Goal: Task Accomplishment & Management: Manage account settings

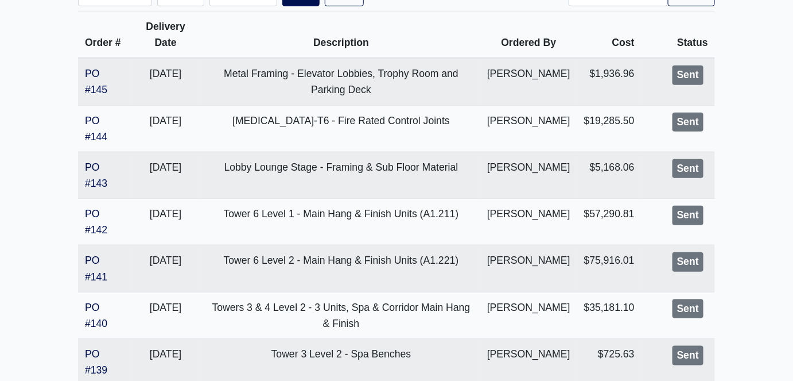
scroll to position [313, 0]
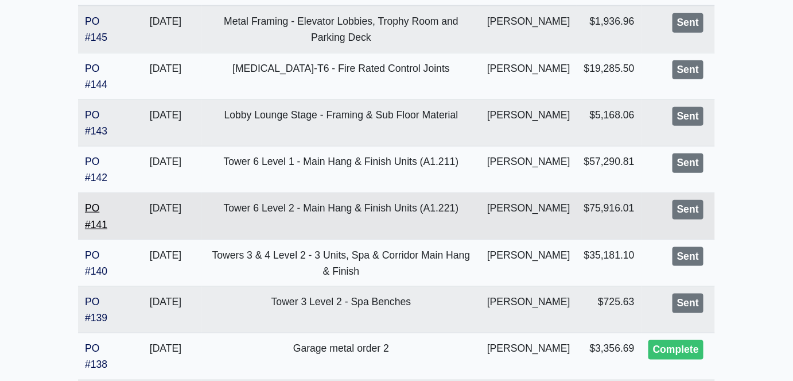
click at [101, 230] on link "PO #141" at bounding box center [96, 216] width 22 height 28
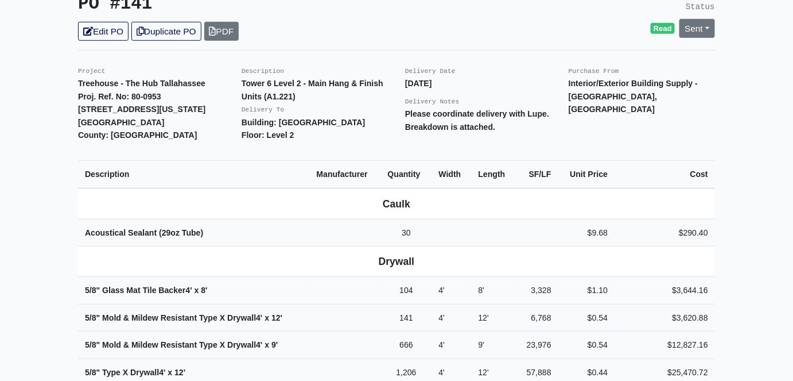
scroll to position [208, 0]
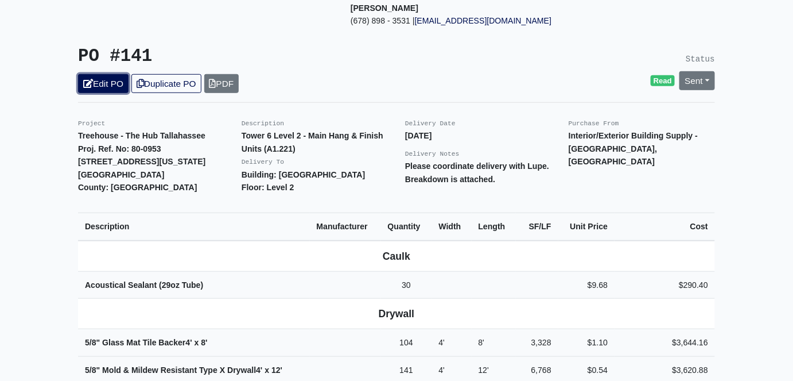
click at [115, 74] on link "Edit PO" at bounding box center [103, 83] width 51 height 19
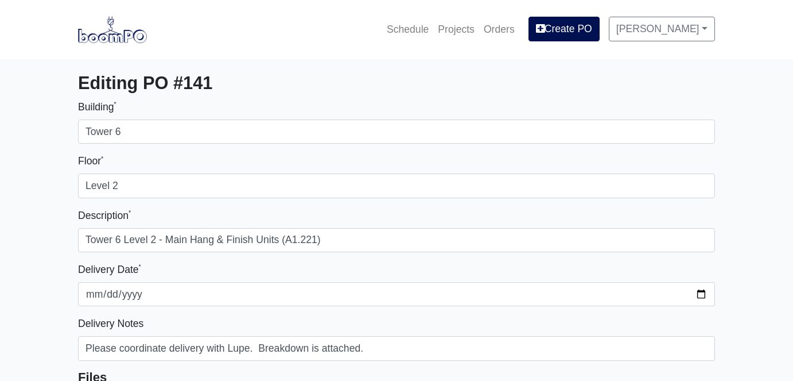
select select
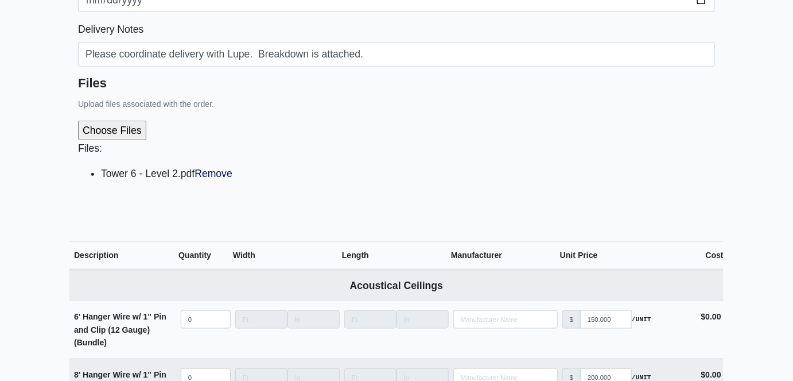
scroll to position [313, 0]
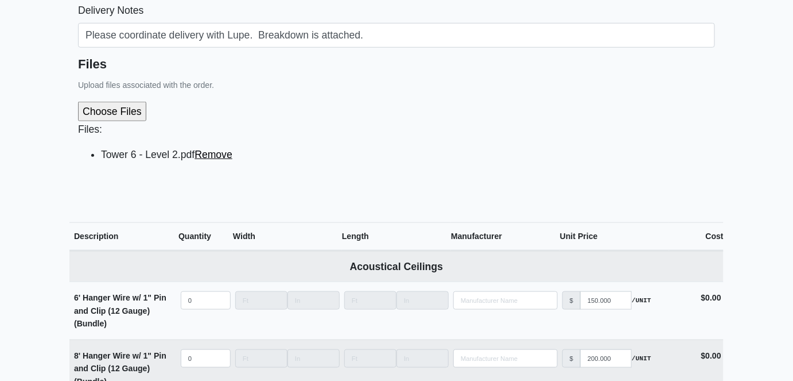
click at [210, 154] on link "Remove" at bounding box center [214, 154] width 38 height 11
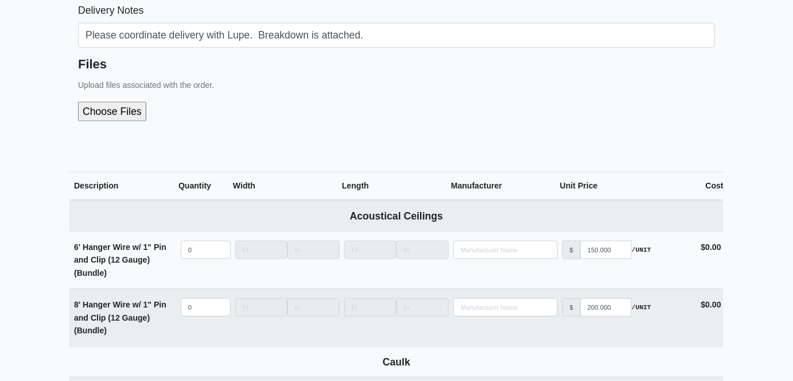
click at [122, 114] on input "file" at bounding box center [173, 112] width 191 height 20
type input "C:\fakepath\Tower 6 Level 2 - Rev 01.pdf"
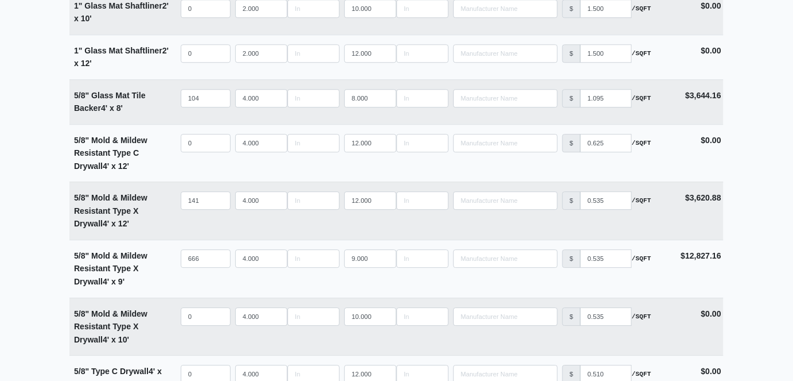
scroll to position [991, 0]
drag, startPoint x: 204, startPoint y: 96, endPoint x: 164, endPoint y: 98, distance: 39.6
click at [164, 98] on tr "5/8" Glass Mat Tile Backer 4' x 8' Qty 104 Width 4.000 Length 8.000 Manufacture…" at bounding box center [396, 101] width 654 height 45
type input "0"
select select
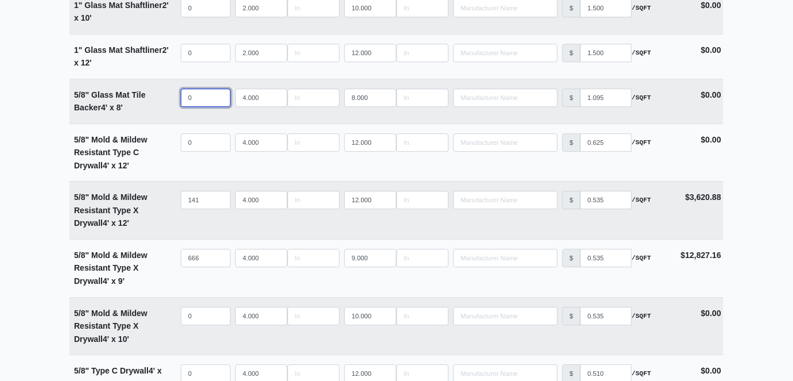
type input "0"
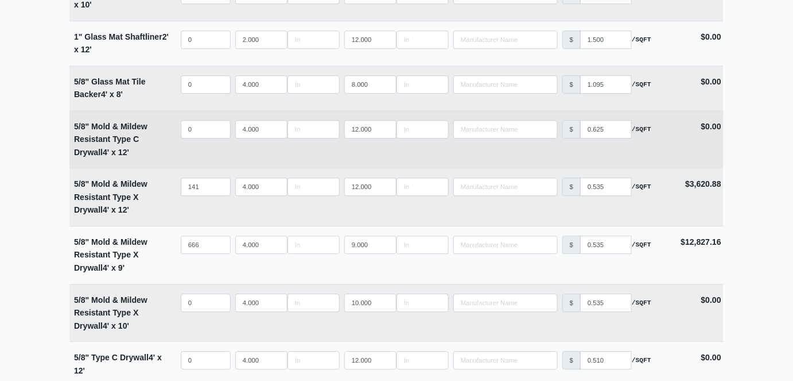
scroll to position [1043, 0]
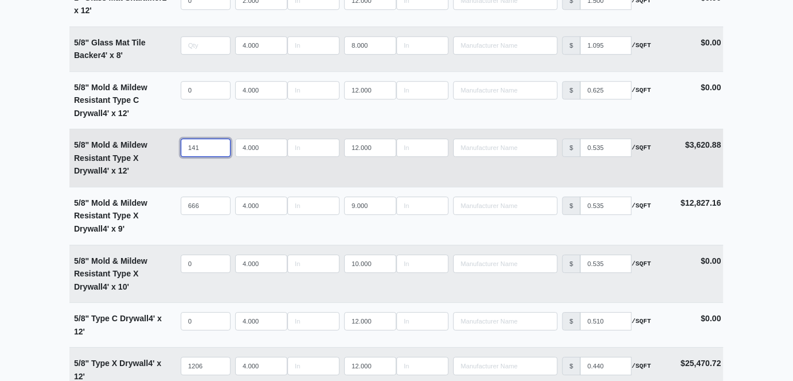
type input "0"
drag, startPoint x: 207, startPoint y: 147, endPoint x: 139, endPoint y: 145, distance: 67.2
click at [139, 145] on tr "5/8" Mold & Mildew Resistant Type X Drywall 4' x 12' Qty 141 Width 4.000 Length…" at bounding box center [396, 158] width 654 height 58
type input "1"
select select
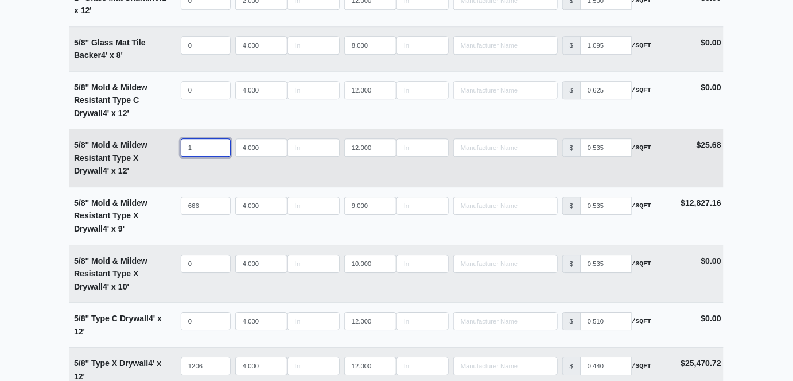
type input "10"
select select
type input "101"
select select
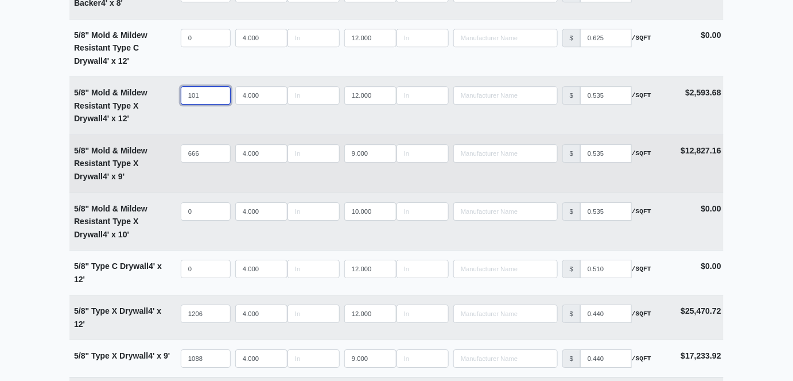
type input "101"
drag, startPoint x: 207, startPoint y: 152, endPoint x: 145, endPoint y: 152, distance: 61.4
click at [145, 152] on tr "5/8" Mold & Mildew Resistant Type X Drywall 4' x 9' Qty 666 Width 4.000 Length …" at bounding box center [396, 163] width 654 height 58
type input "5"
select select
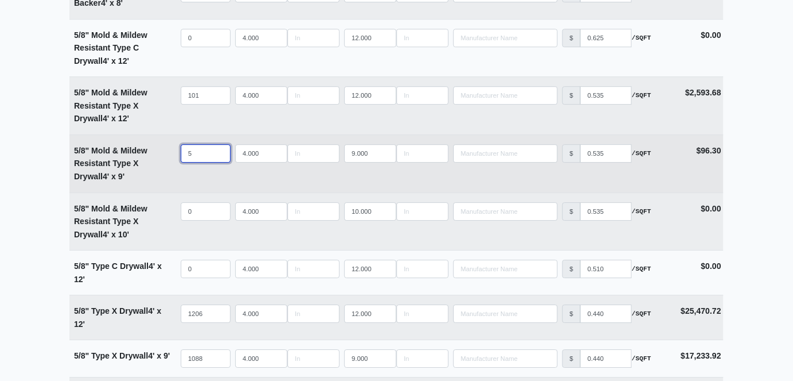
type input "53"
select select
type input "530"
select select
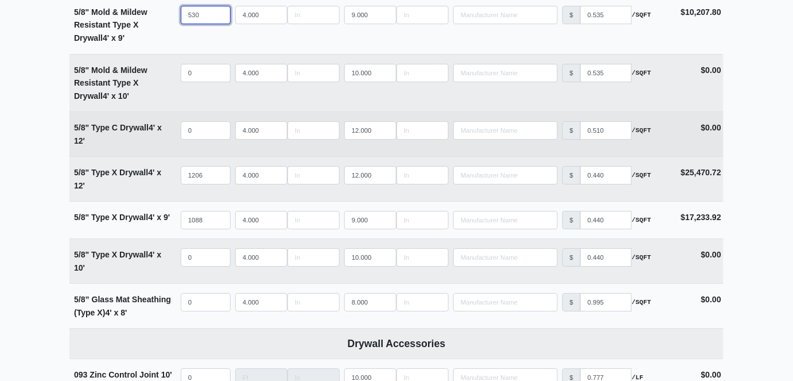
scroll to position [1252, 0]
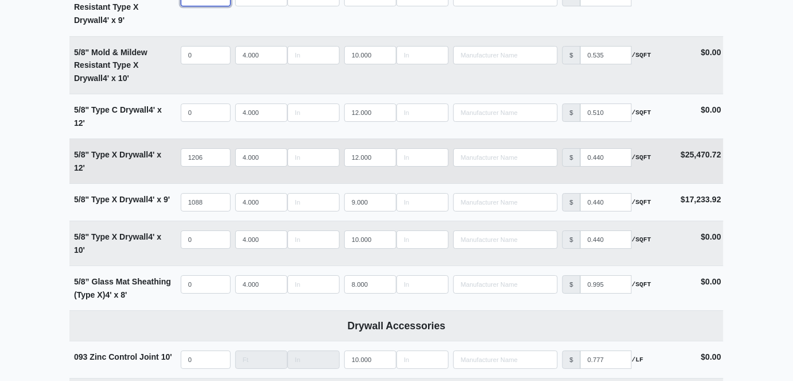
type input "530"
drag, startPoint x: 208, startPoint y: 156, endPoint x: 170, endPoint y: 156, distance: 37.9
click at [170, 156] on tr "5/8" Type X Drywall 4' x 12' Qty 1206 Width 4.000 Length 12.000 Manufacturer No…" at bounding box center [396, 160] width 654 height 45
type input "2"
select select
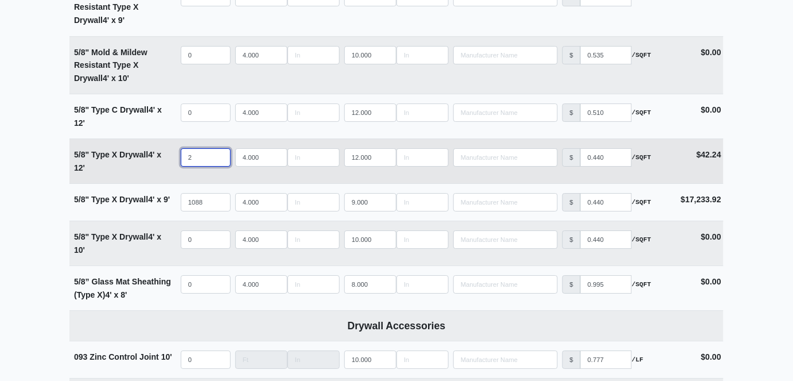
type input "28"
select select
type input "289"
select select
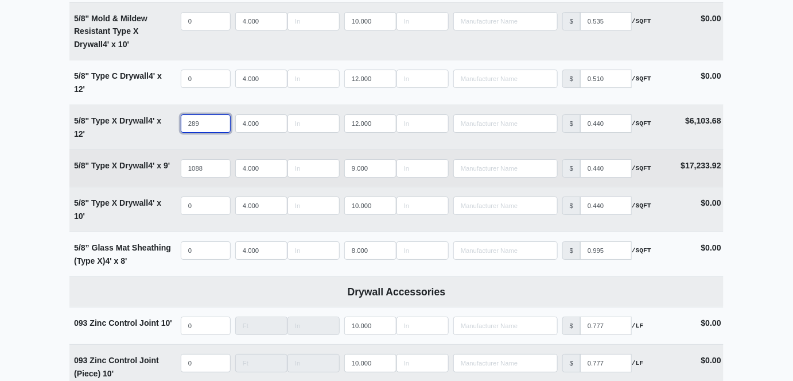
scroll to position [1304, 0]
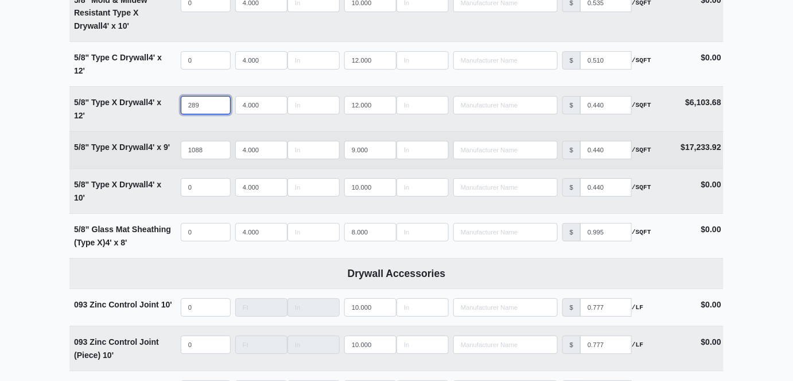
type input "289"
drag, startPoint x: 208, startPoint y: 147, endPoint x: 154, endPoint y: 149, distance: 54.0
click at [154, 149] on tr "5/8" Type X Drywall 4' x 9' Qty 1088 Width 4.000 Length 9.000 Manufacturer No R…" at bounding box center [396, 149] width 654 height 37
type input "1"
select select
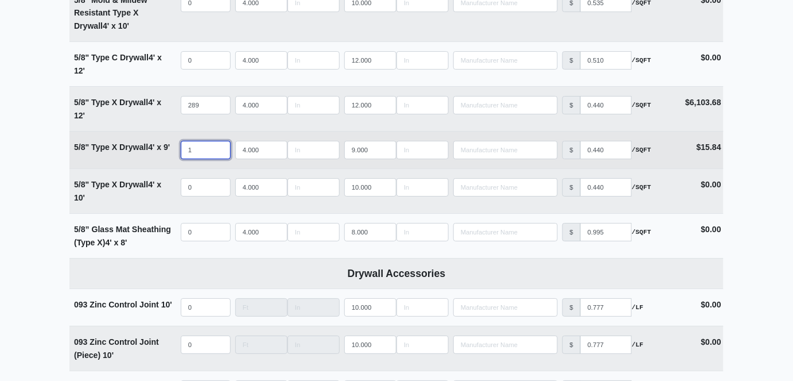
type input "15"
select select
type input "155"
select select
type input "1550"
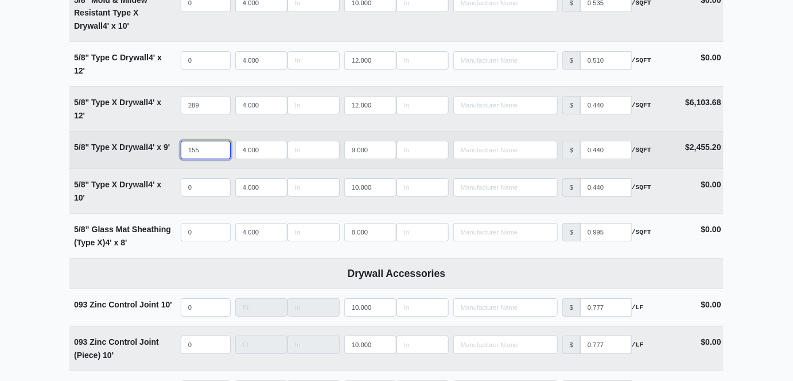
select select
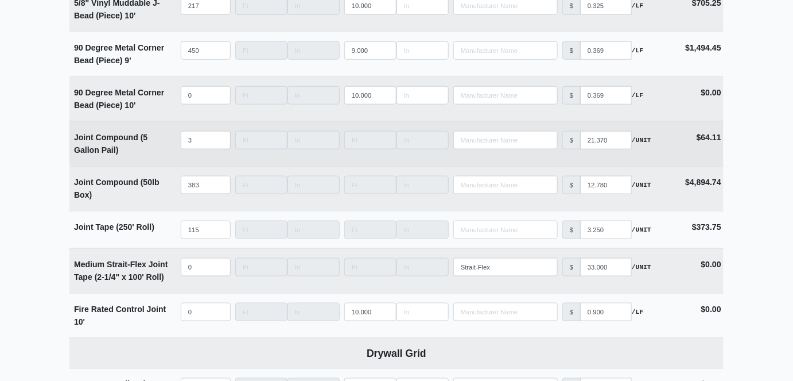
scroll to position [1826, 0]
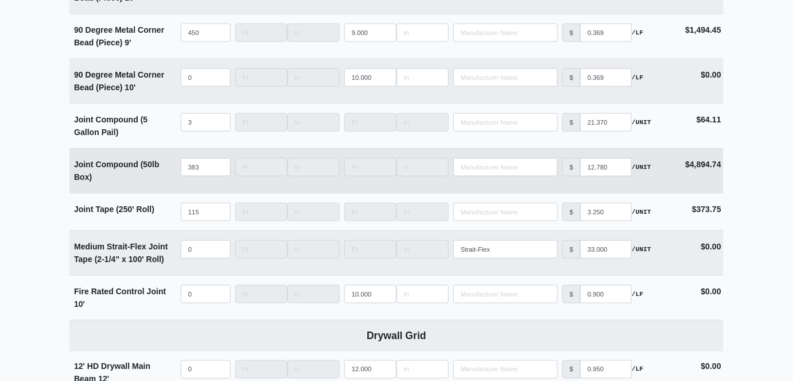
type input "1550"
drag, startPoint x: 205, startPoint y: 163, endPoint x: 175, endPoint y: 164, distance: 29.9
click at [175, 164] on tr "Joint Compound (50lb Box) Qty 383 Width Length Manufacturer No Results Price $ …" at bounding box center [396, 170] width 654 height 45
type input "3"
select select
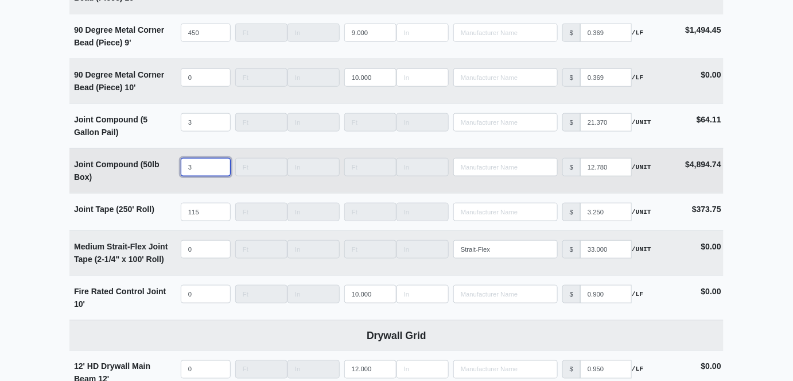
type input "31"
select select
type input "312"
select select
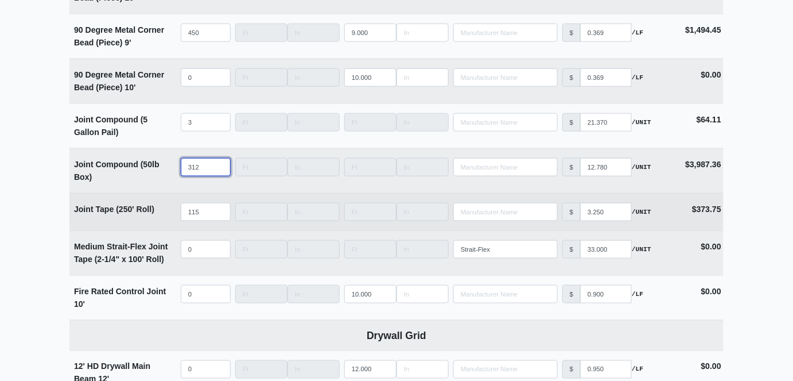
type input "312"
drag, startPoint x: 205, startPoint y: 208, endPoint x: 166, endPoint y: 209, distance: 38.5
click at [166, 209] on tr "Joint Tape (250' Roll) Qty 115 Width Length Manufacturer No Results Price $ 3.2…" at bounding box center [396, 211] width 654 height 37
type input "9"
select select
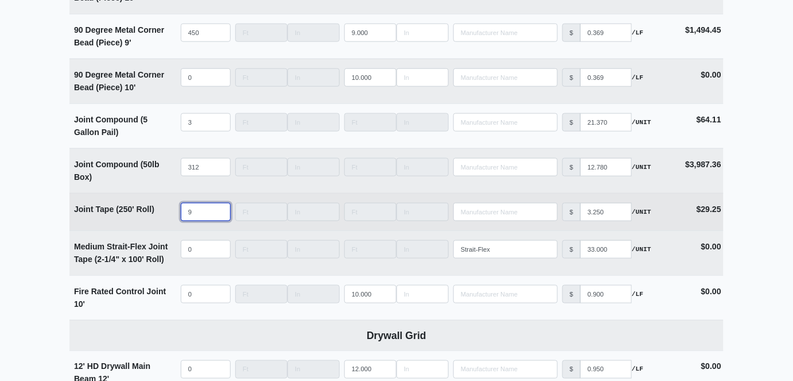
type input "94"
select select
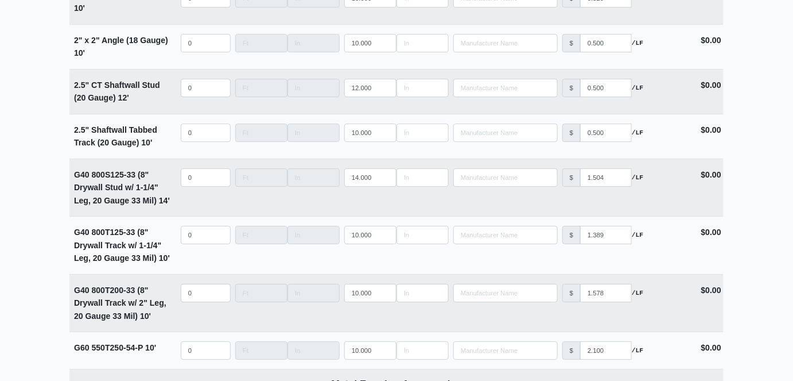
scroll to position [6383, 0]
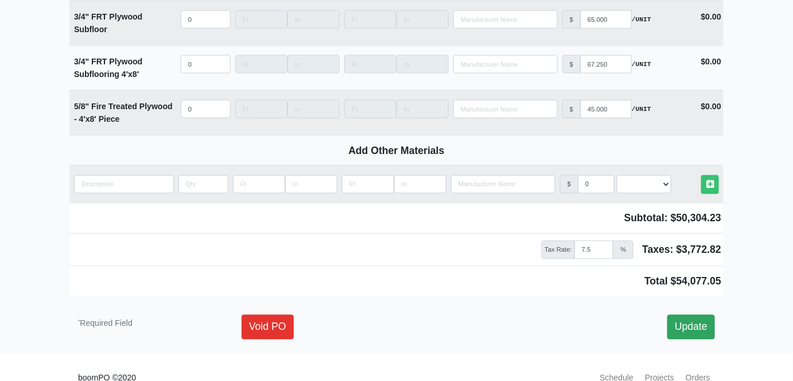
type input "94"
click at [693, 315] on link "Update" at bounding box center [691, 327] width 48 height 24
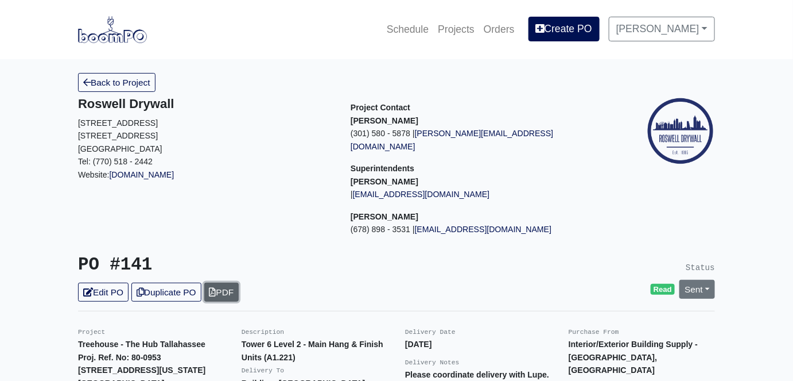
click at [229, 282] on link "PDF" at bounding box center [221, 291] width 35 height 19
click at [134, 82] on link "Back to Project" at bounding box center [116, 82] width 77 height 19
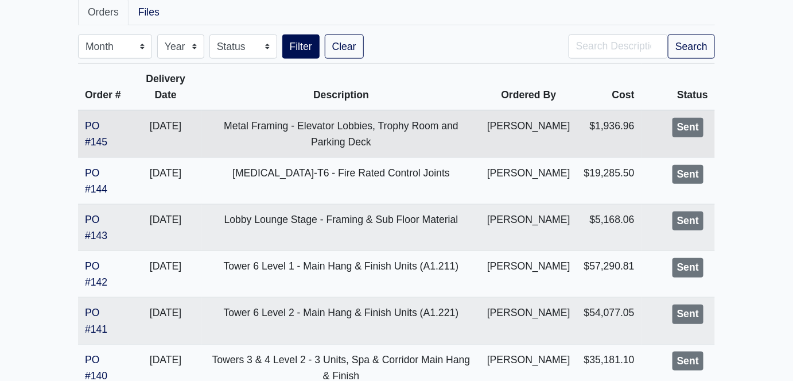
scroll to position [261, 0]
